Goal: Information Seeking & Learning: Learn about a topic

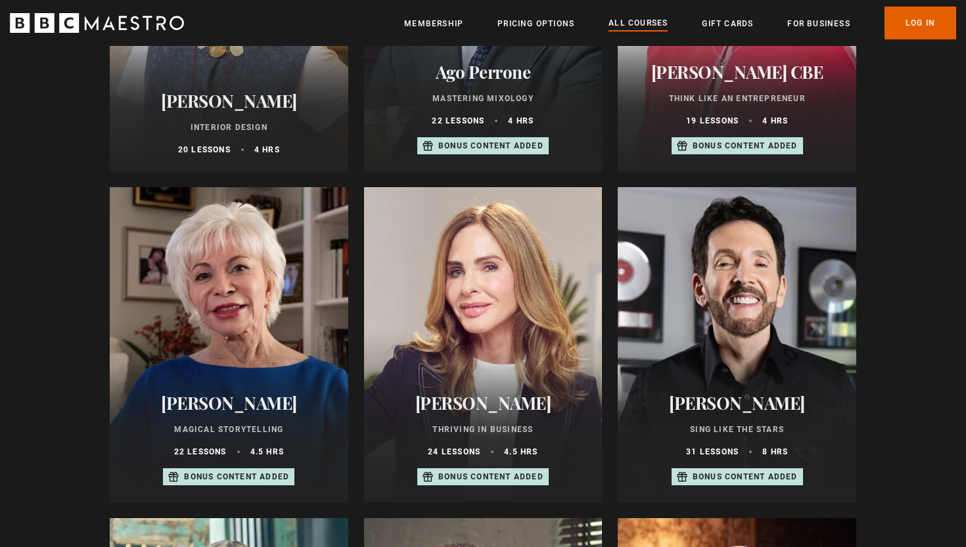
scroll to position [914, 0]
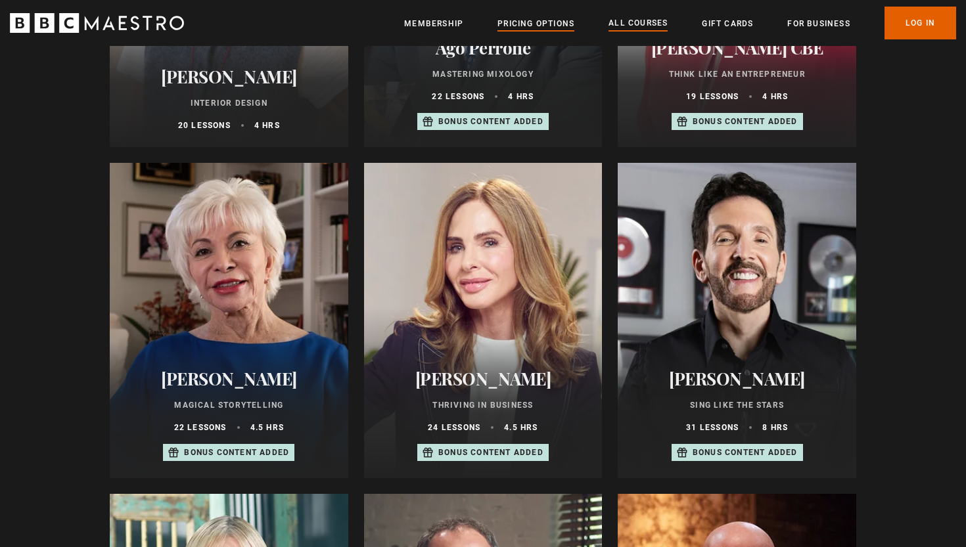
click at [552, 20] on link "Pricing Options" at bounding box center [536, 23] width 77 height 13
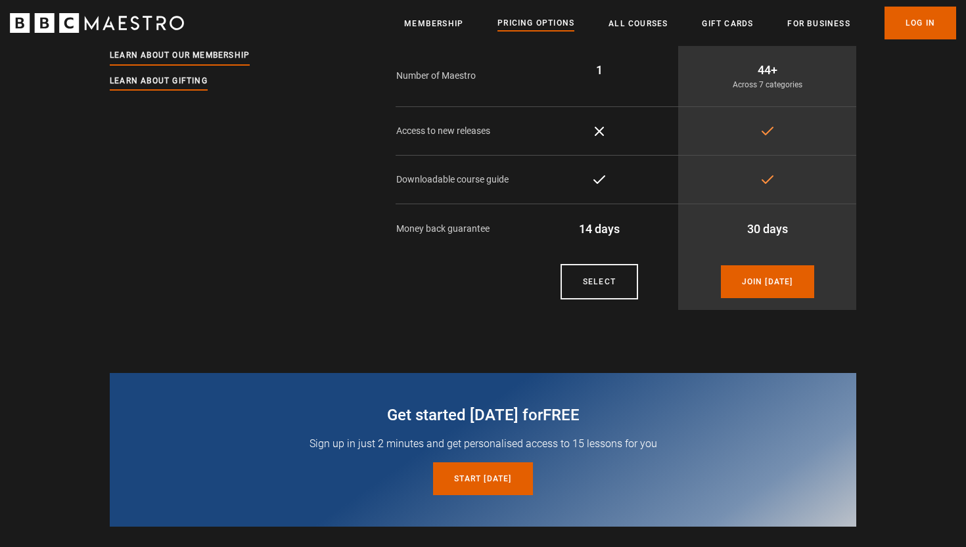
scroll to position [174, 0]
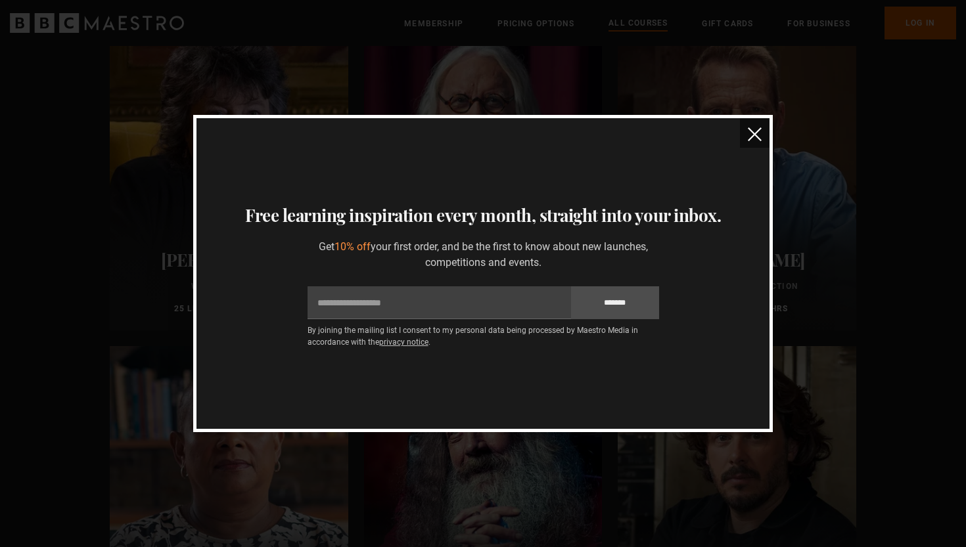
scroll to position [3300, 0]
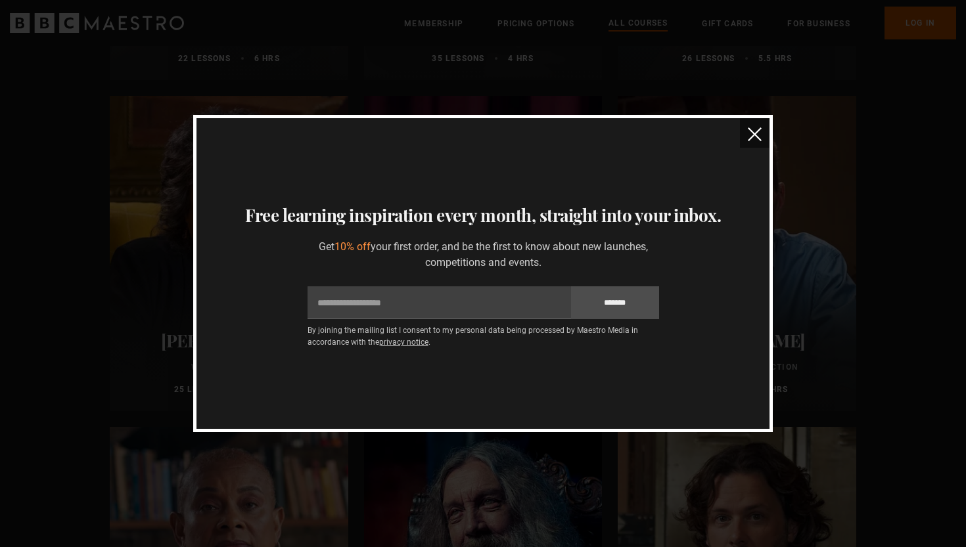
click at [762, 132] on button "close" at bounding box center [755, 133] width 30 height 30
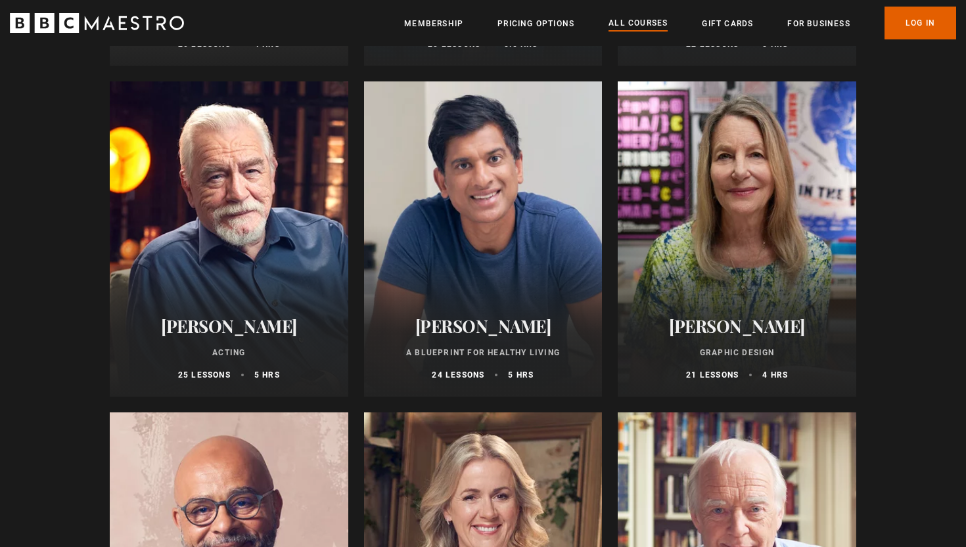
scroll to position [2318, 0]
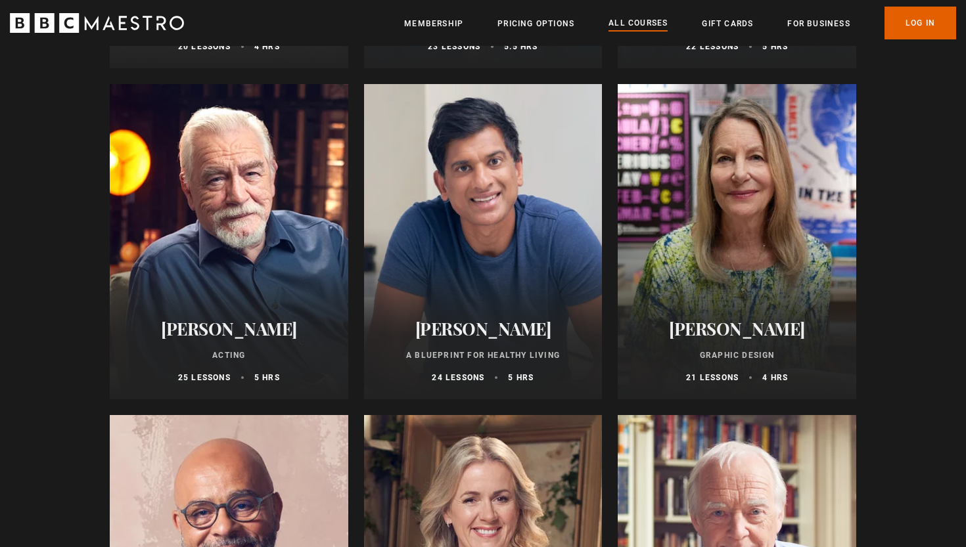
click at [237, 329] on h2 "[PERSON_NAME]" at bounding box center [229, 329] width 207 height 20
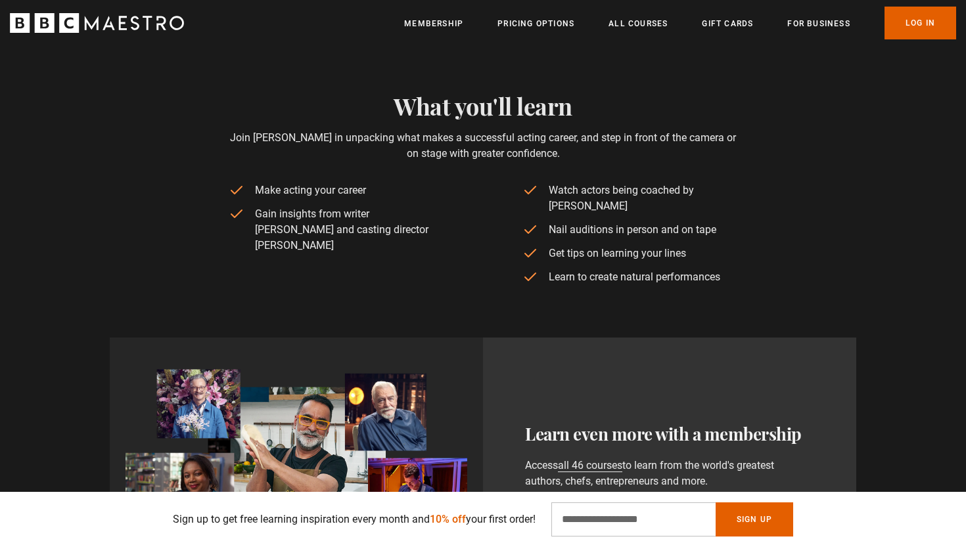
scroll to position [0, 344]
